Goal: Task Accomplishment & Management: Manage account settings

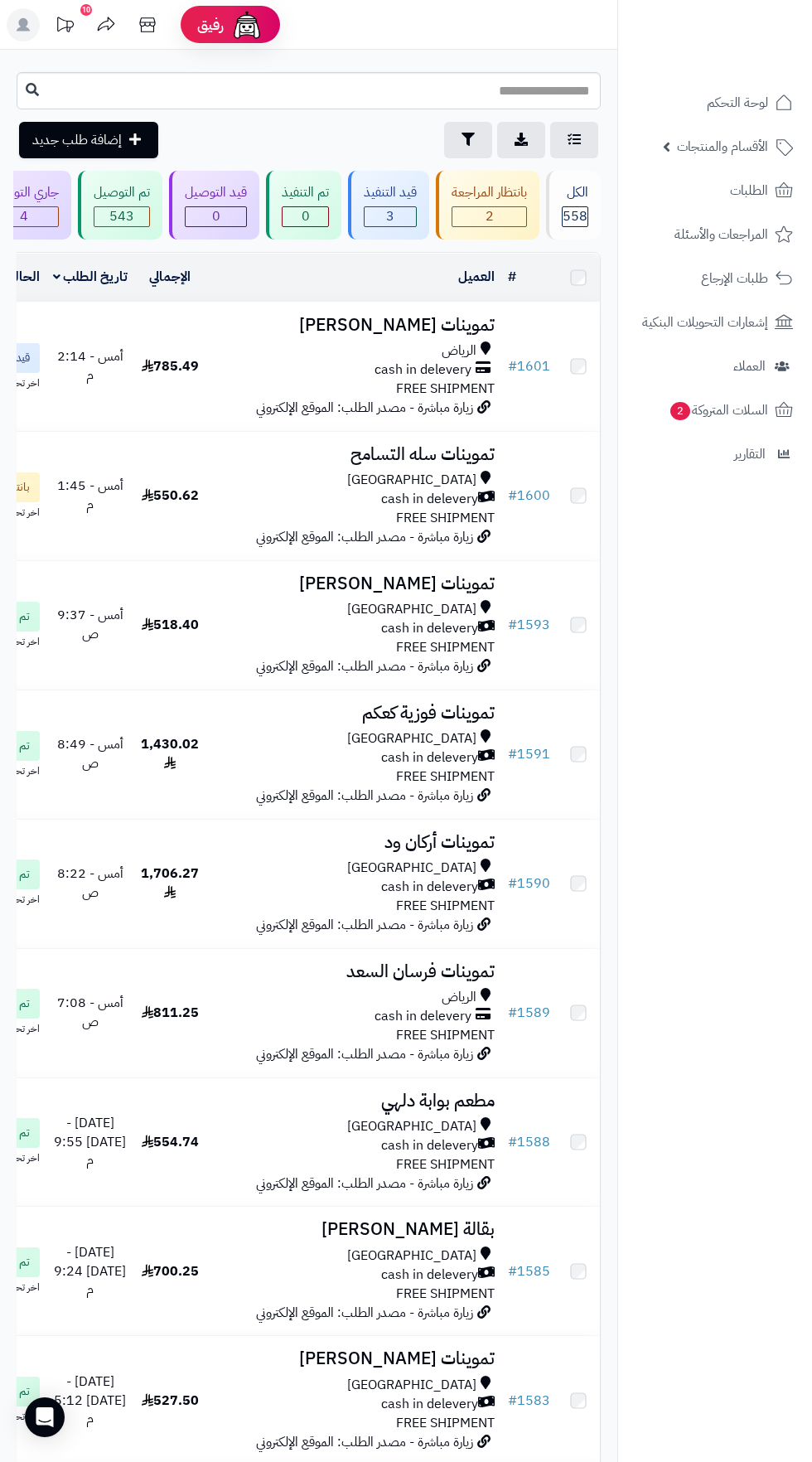
scroll to position [0, -94]
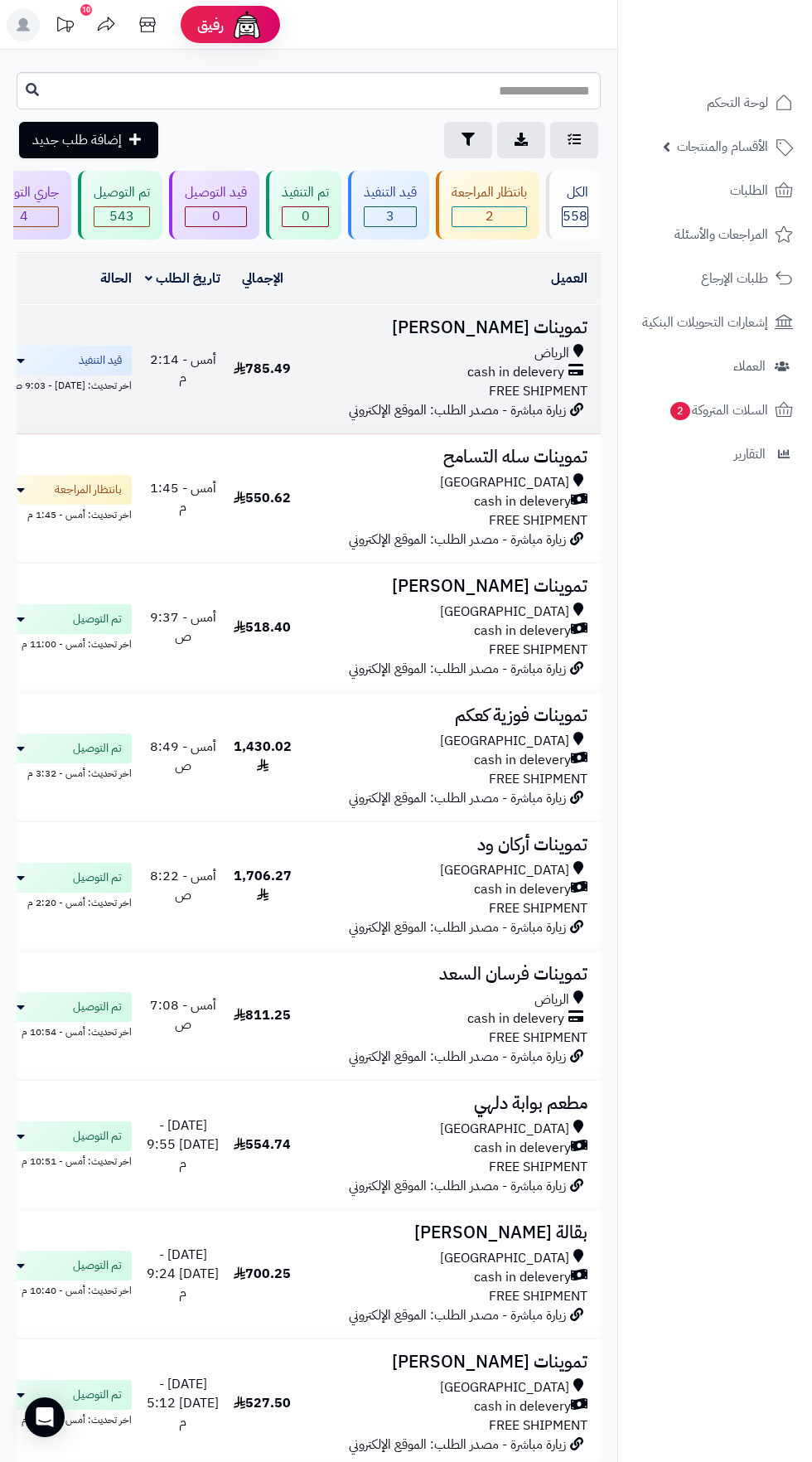
click at [498, 366] on span "cash in delevery" at bounding box center [516, 373] width 97 height 19
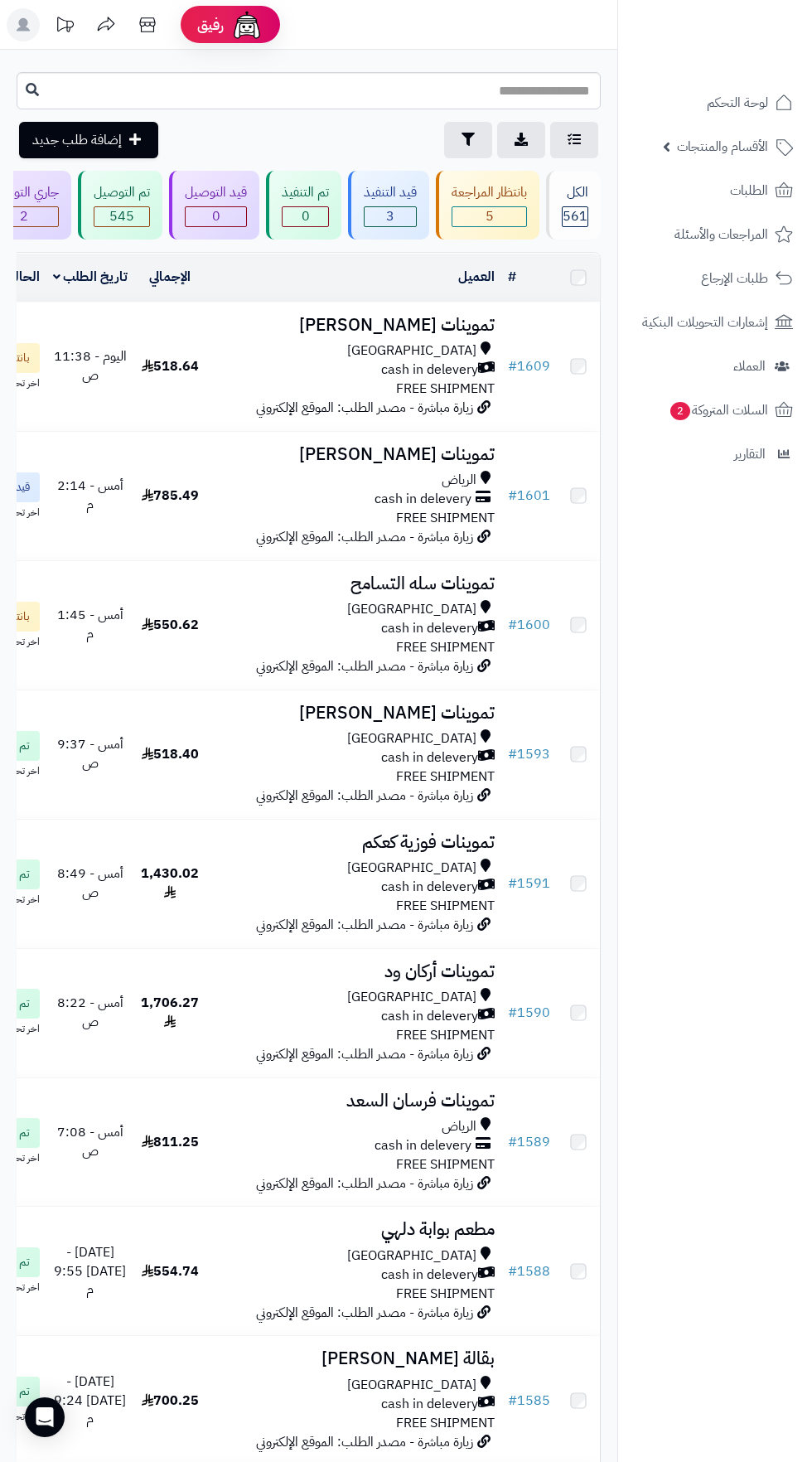
scroll to position [0, -94]
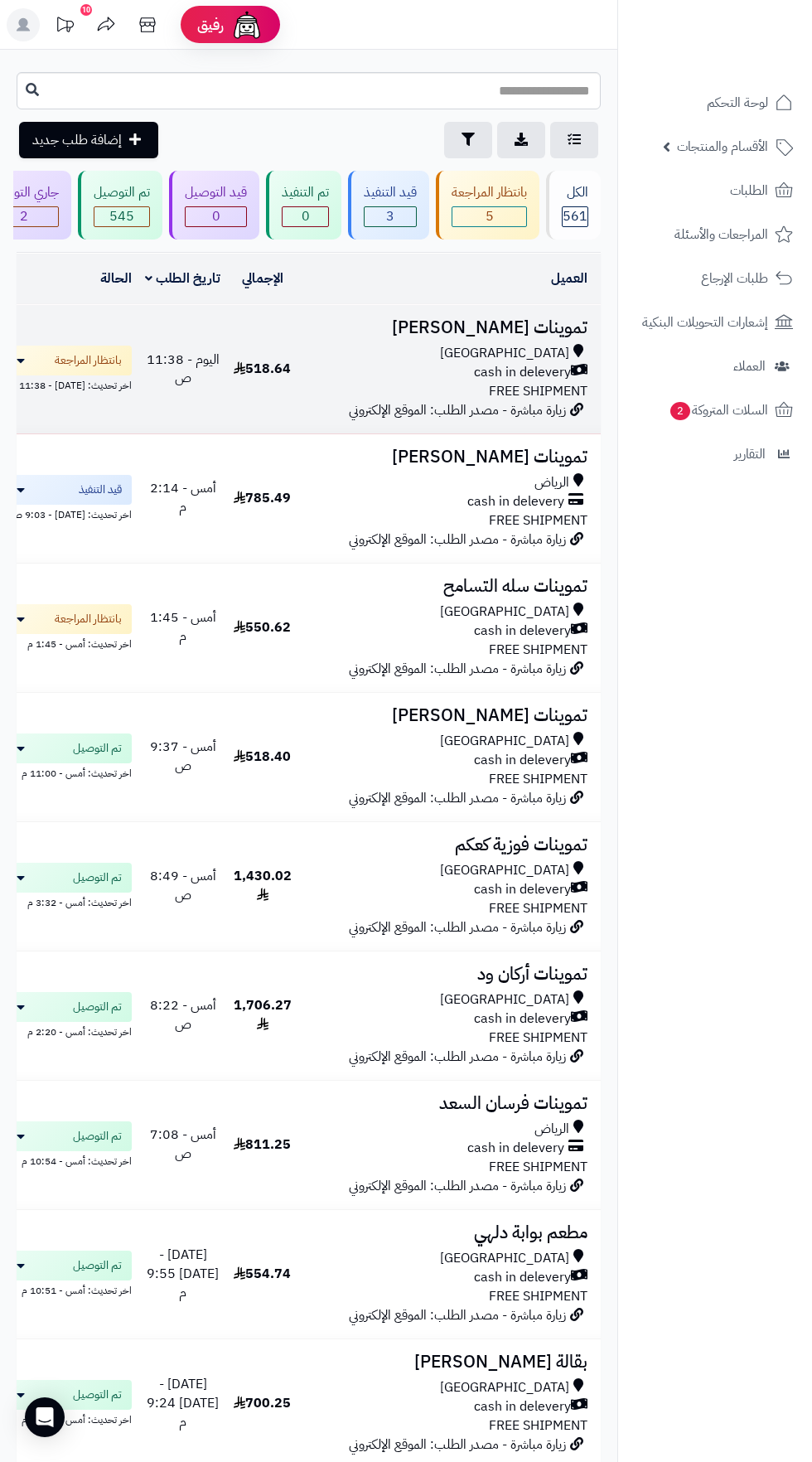
click at [512, 373] on span "cash in delevery" at bounding box center [523, 373] width 97 height 19
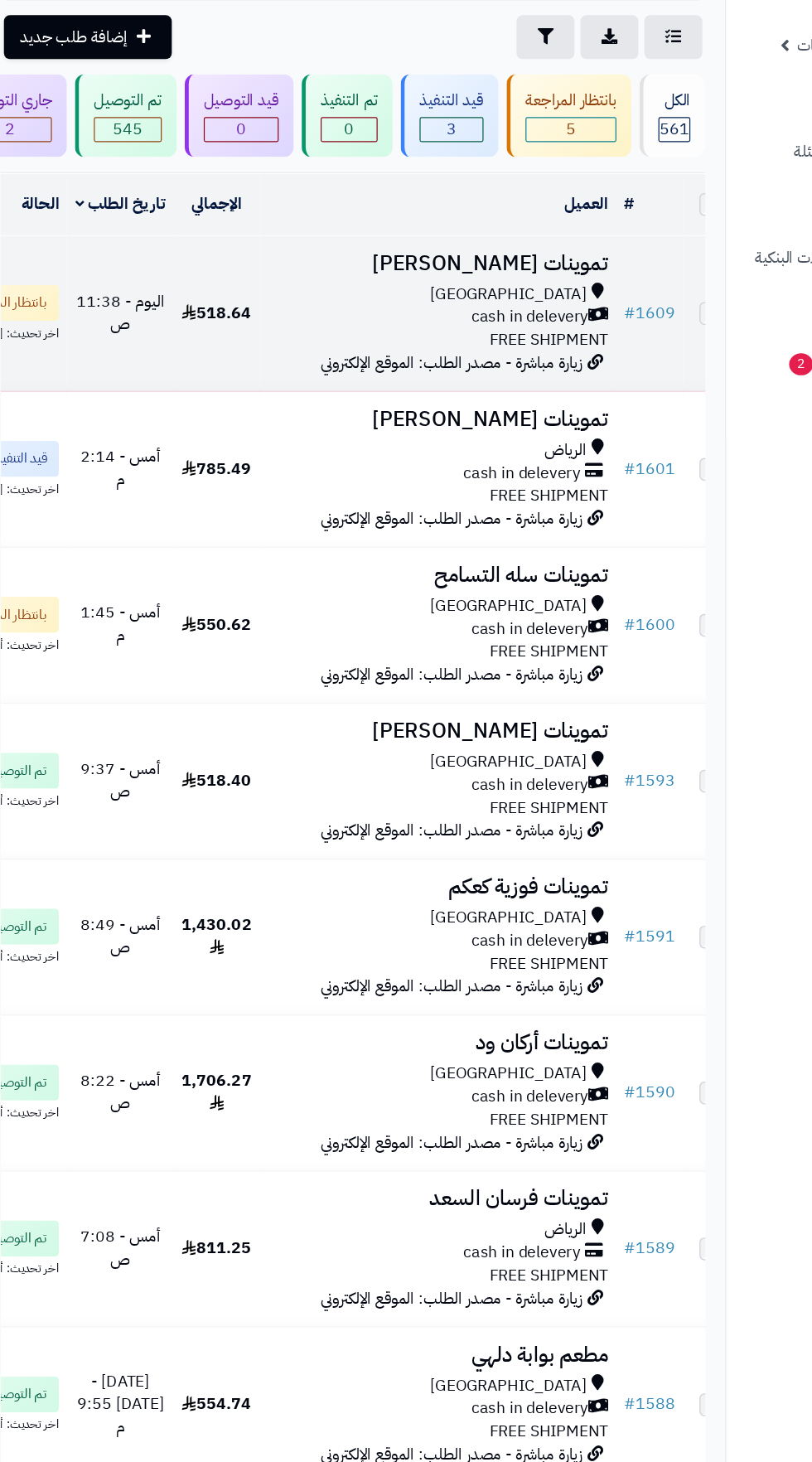
scroll to position [0, 0]
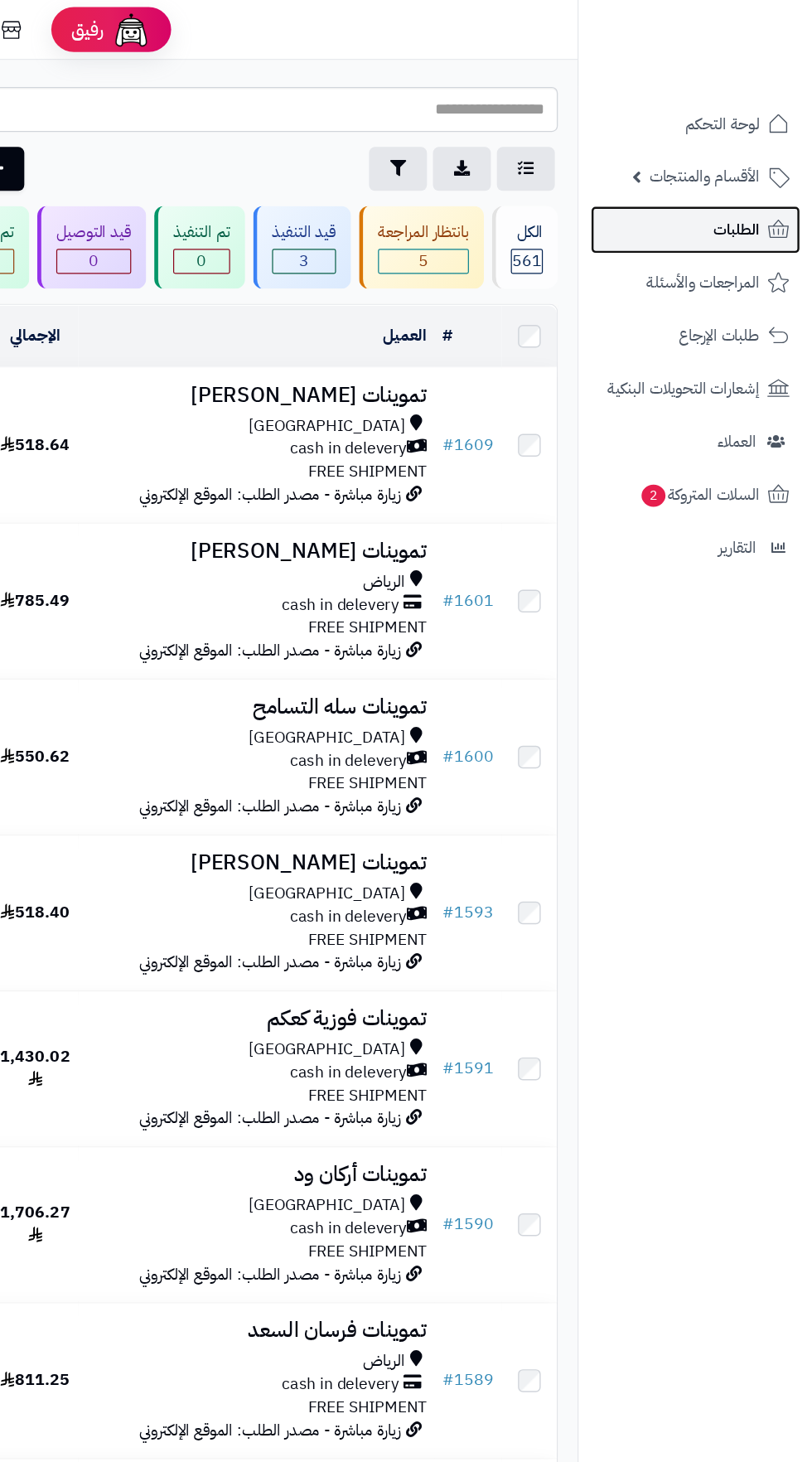
click at [759, 192] on span "الطلبات" at bounding box center [749, 190] width 38 height 23
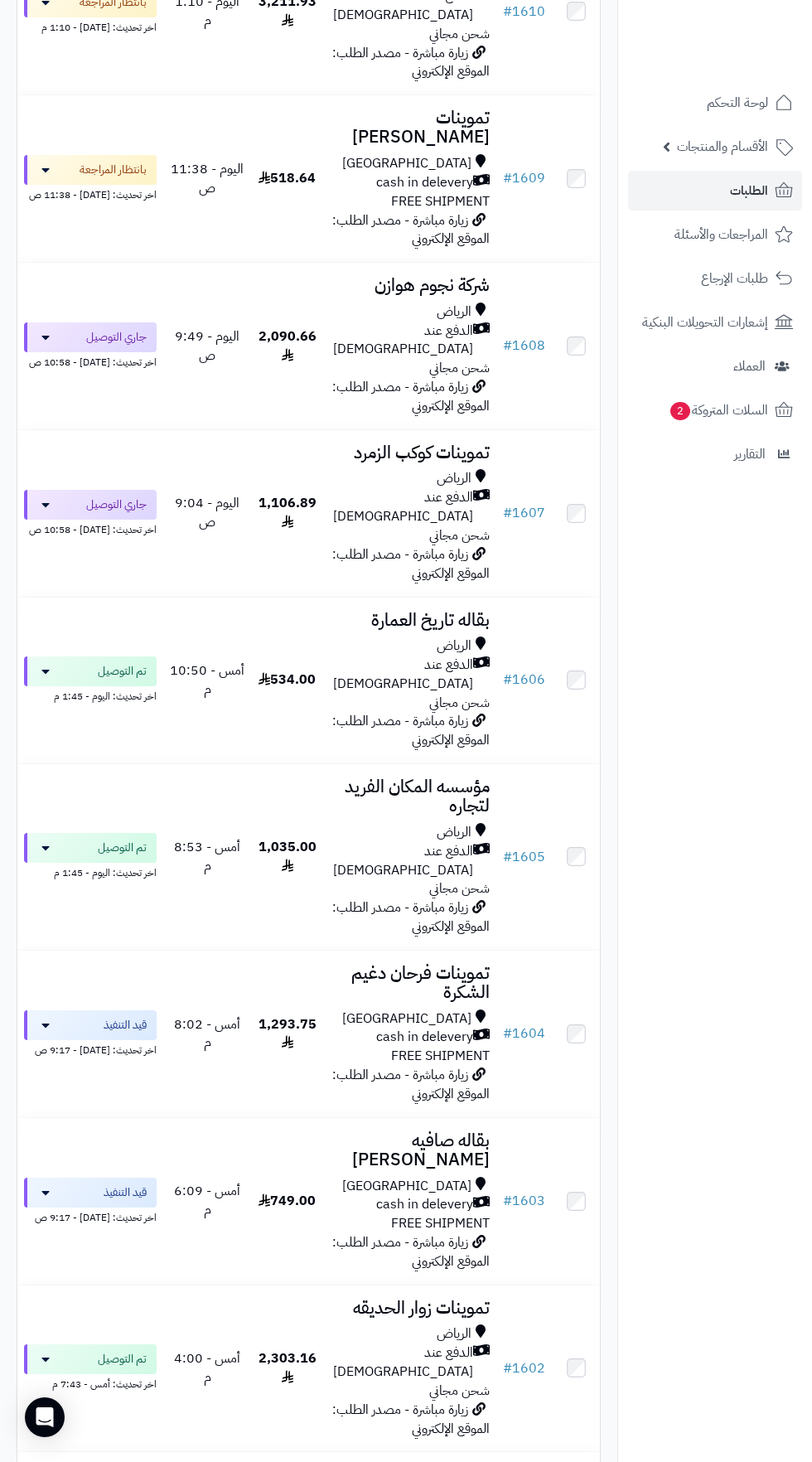
scroll to position [673, 0]
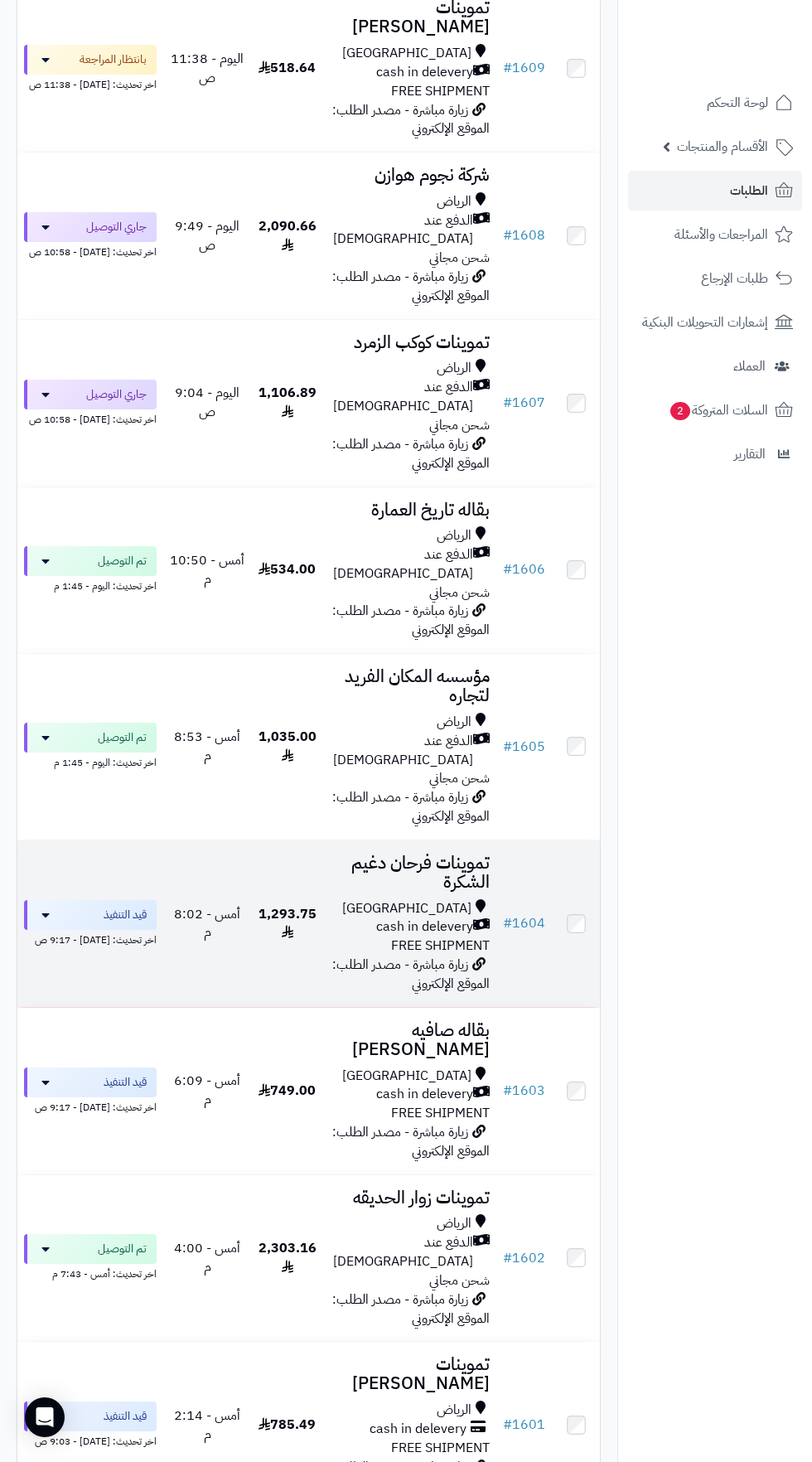
click at [373, 899] on div "Riyadh" at bounding box center [410, 908] width 160 height 19
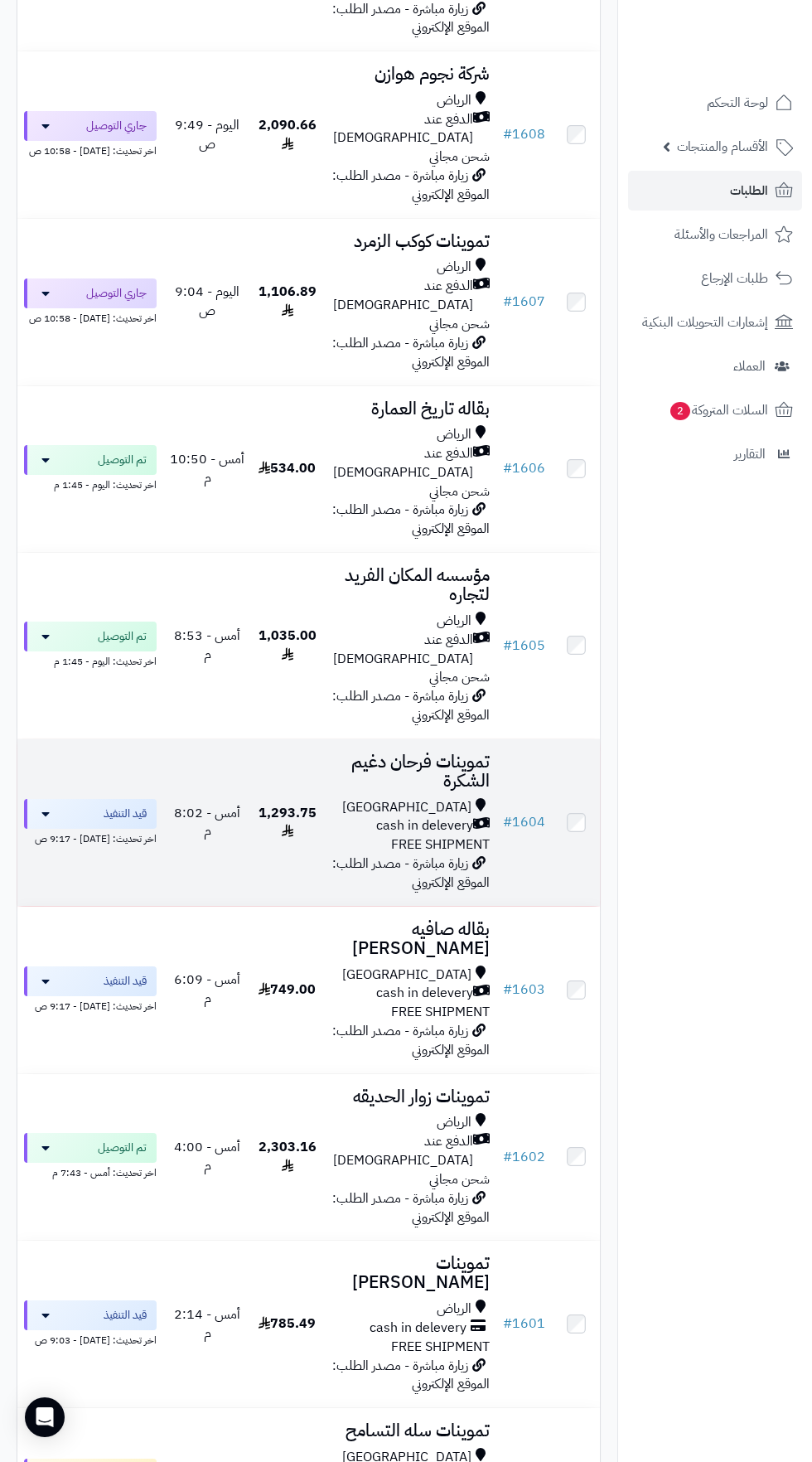
scroll to position [772, 0]
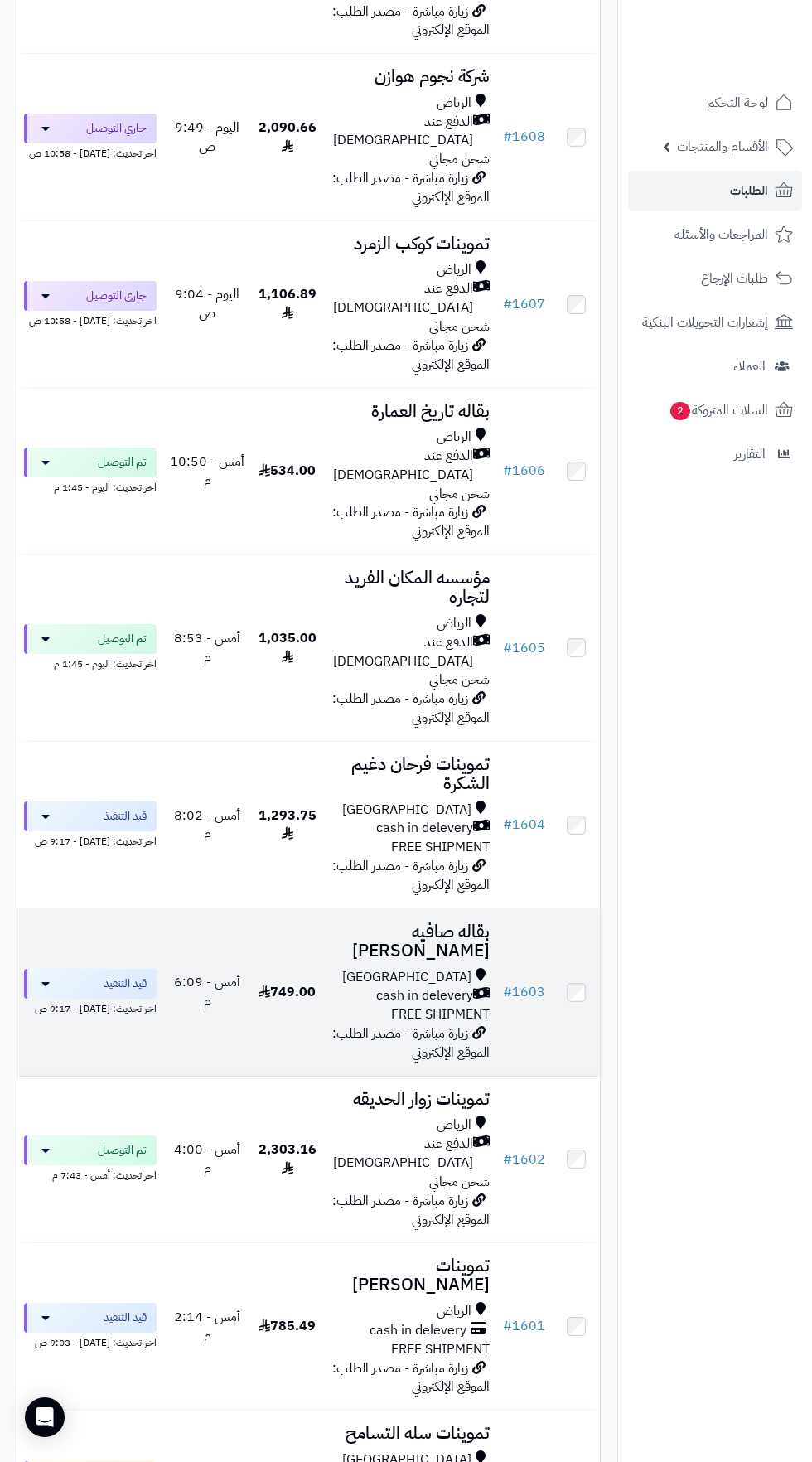
click at [383, 987] on span "cash in delevery" at bounding box center [424, 996] width 97 height 19
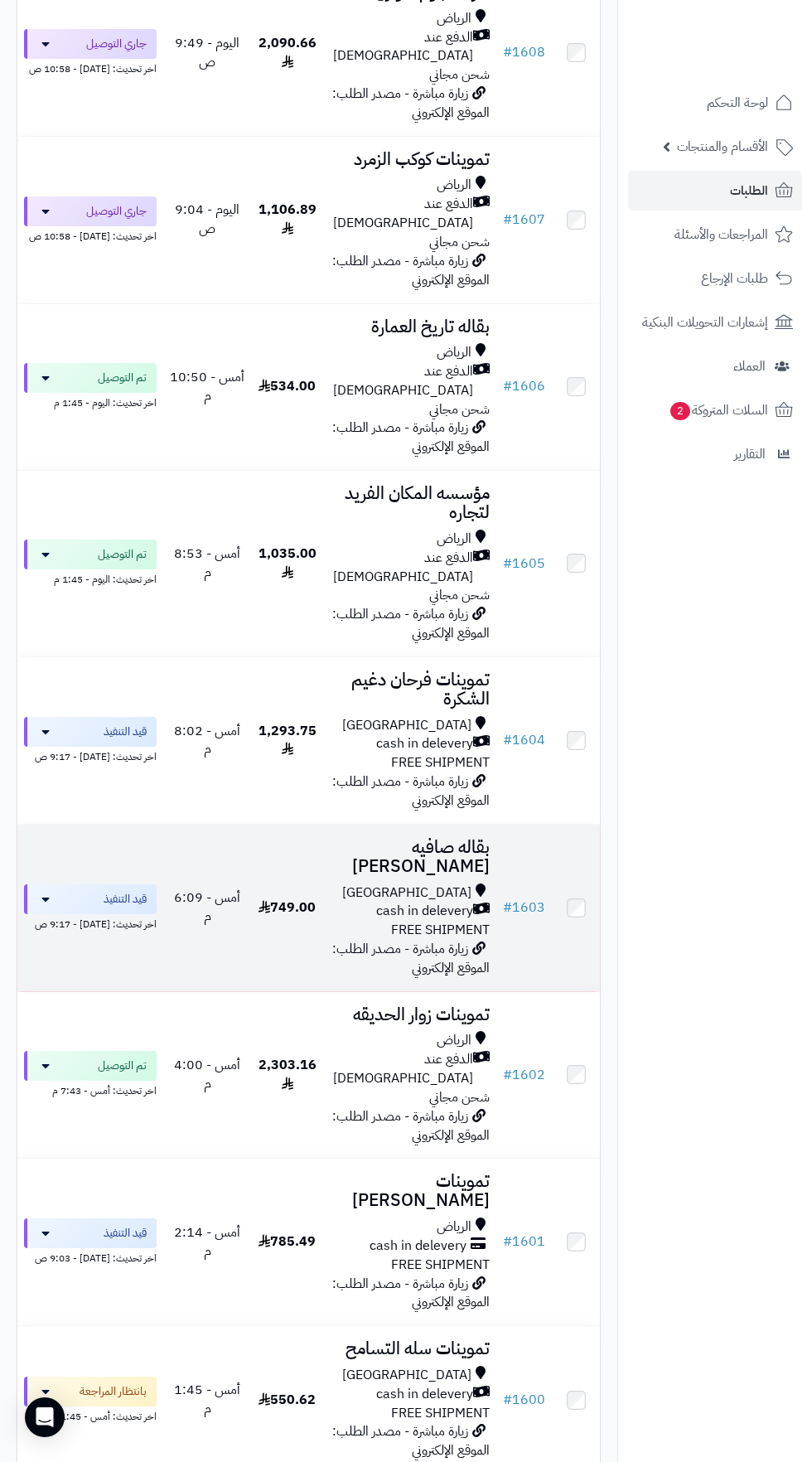
scroll to position [874, 0]
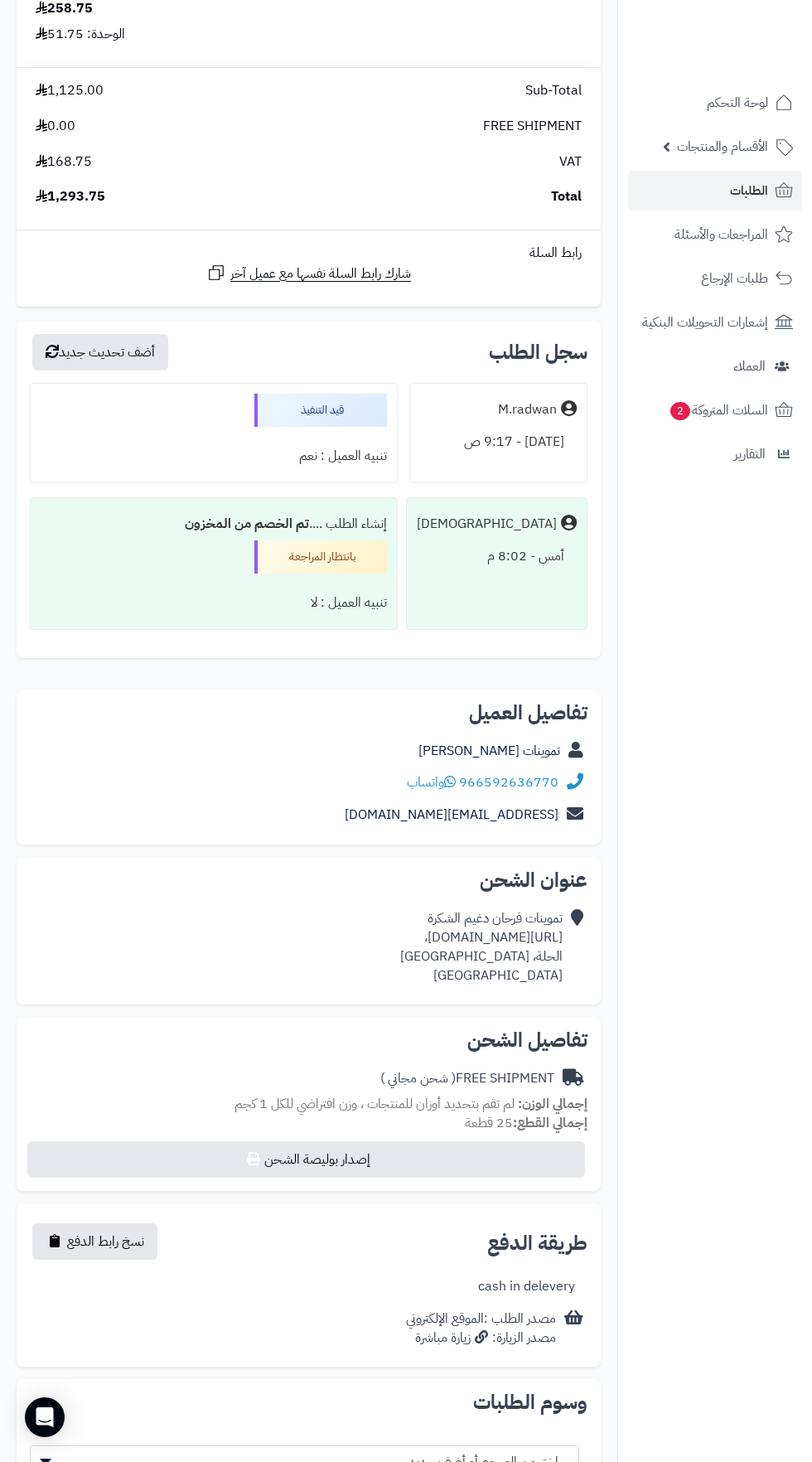
scroll to position [647, 0]
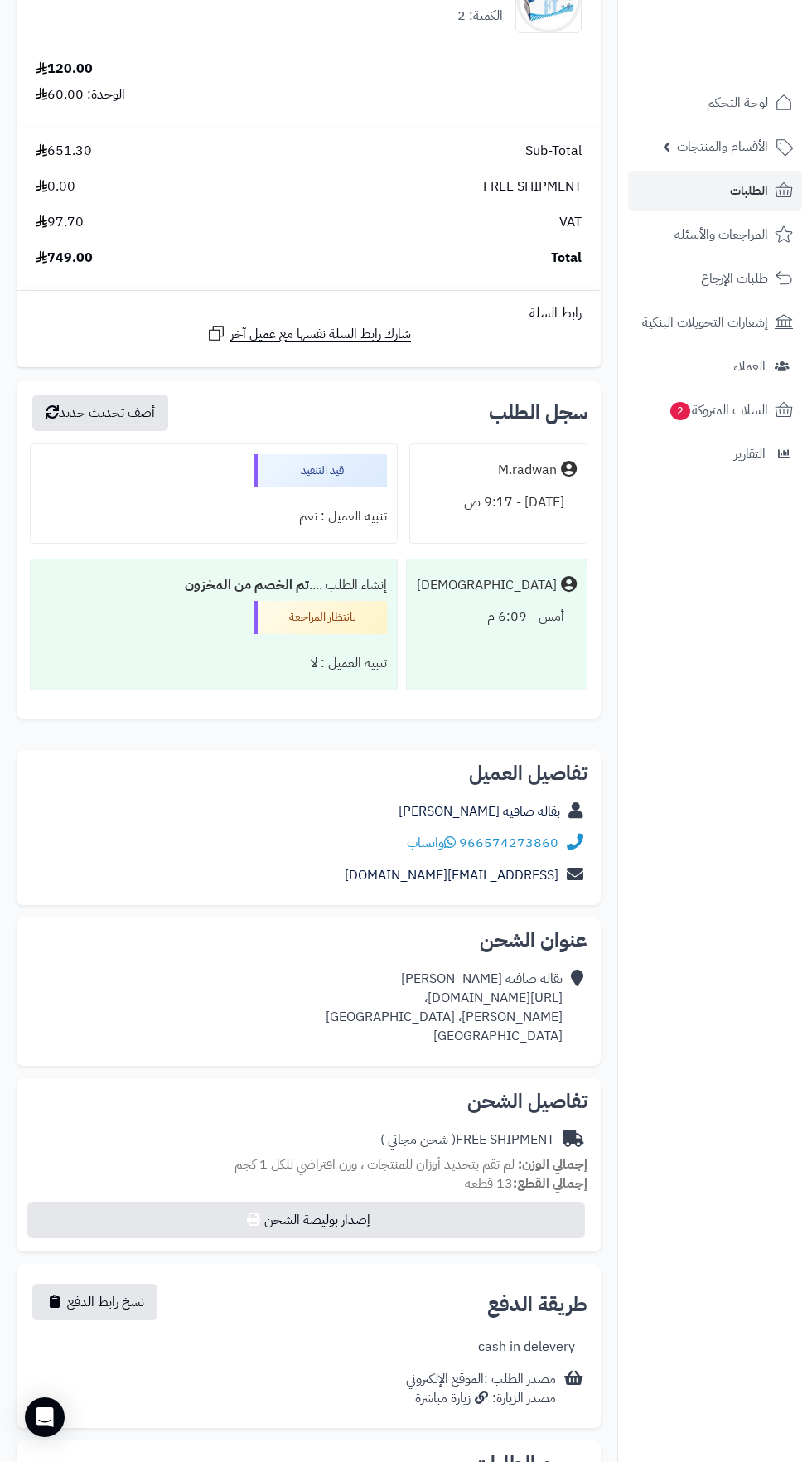
scroll to position [1643, 0]
copy div "[URL][DOMAIN_NAME]،"
